Goal: Information Seeking & Learning: Check status

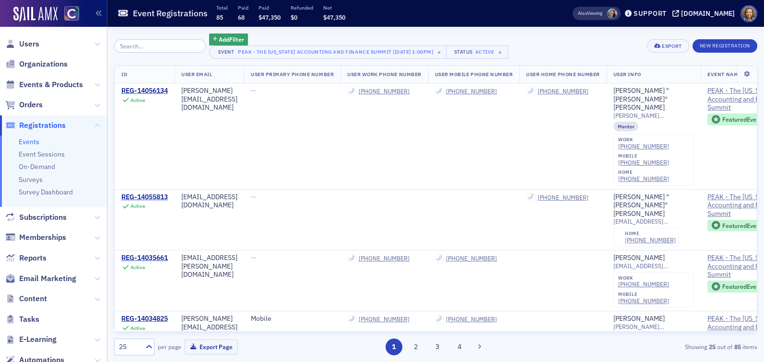
scroll to position [399, 132]
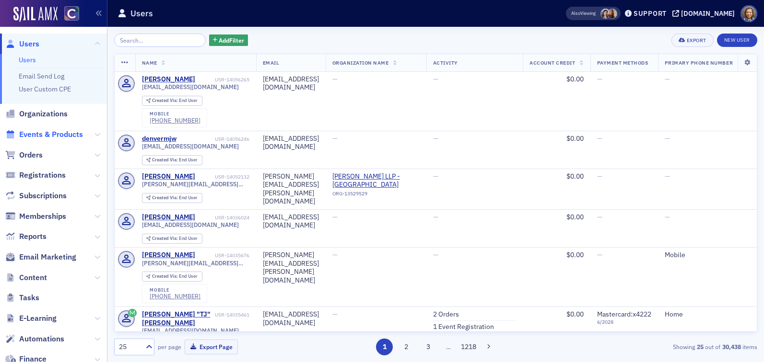
click at [46, 134] on span "Events & Products" at bounding box center [51, 134] width 64 height 11
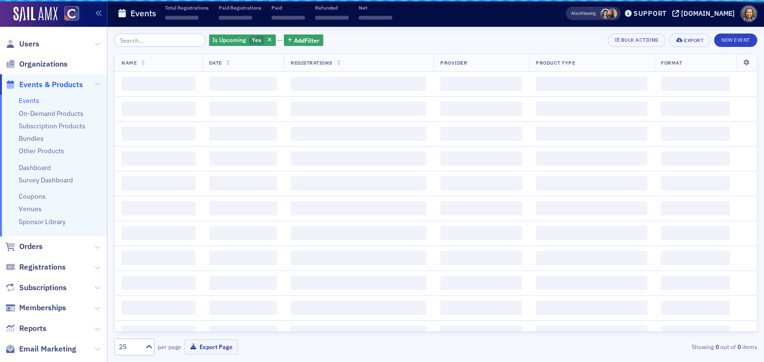
click at [148, 46] on input "search" at bounding box center [160, 40] width 92 height 13
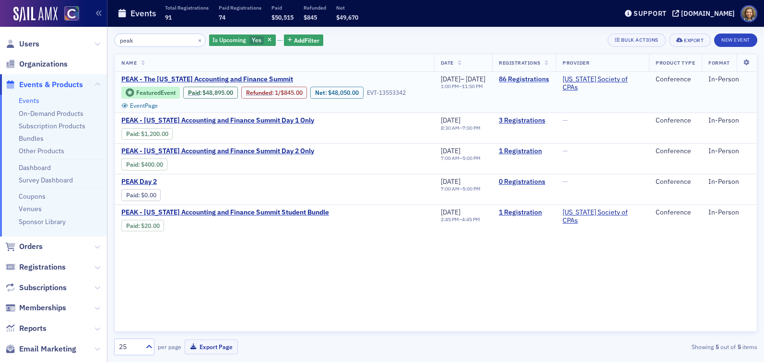
type input "peak"
click at [534, 83] on link "86 Registrations" at bounding box center [524, 79] width 50 height 9
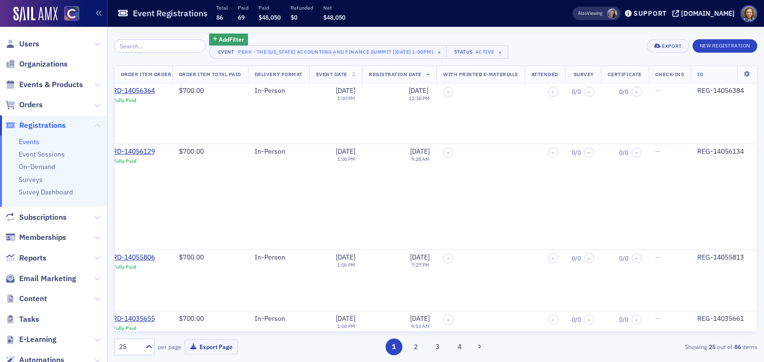
scroll to position [0, 944]
